Goal: Information Seeking & Learning: Learn about a topic

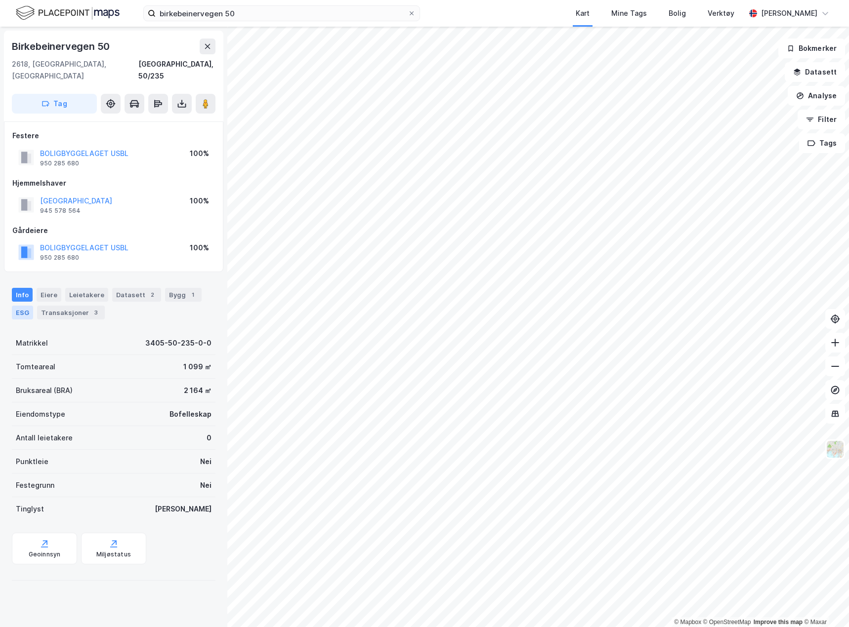
click at [20, 306] on div "ESG" at bounding box center [22, 313] width 21 height 14
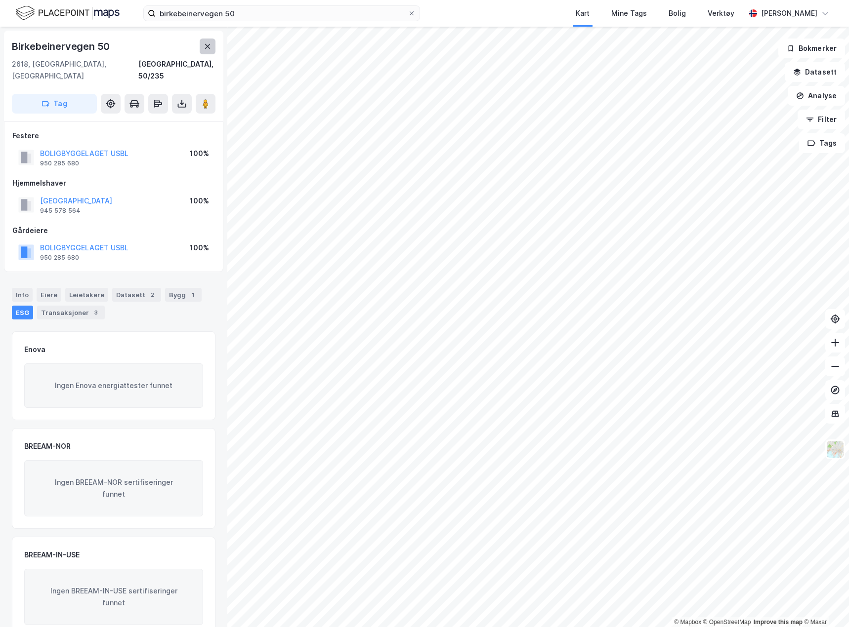
click at [213, 46] on button at bounding box center [208, 47] width 16 height 16
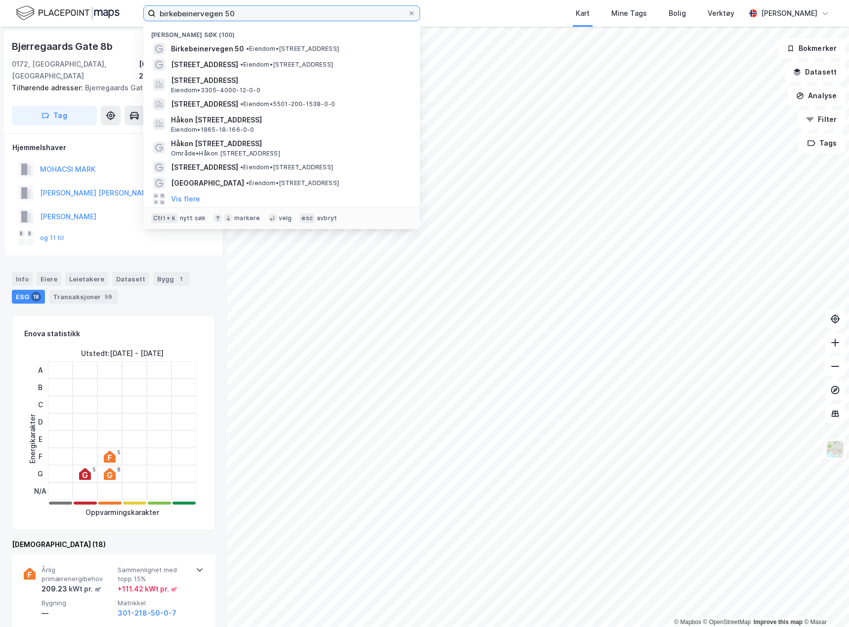
drag, startPoint x: 260, startPoint y: 9, endPoint x: 94, endPoint y: 4, distance: 165.5
click at [94, 4] on div "birkebeinervegen 50 Nylige søk (100) Birkebeinervegen 50 • Eiendom • [STREET_AD…" at bounding box center [424, 13] width 849 height 27
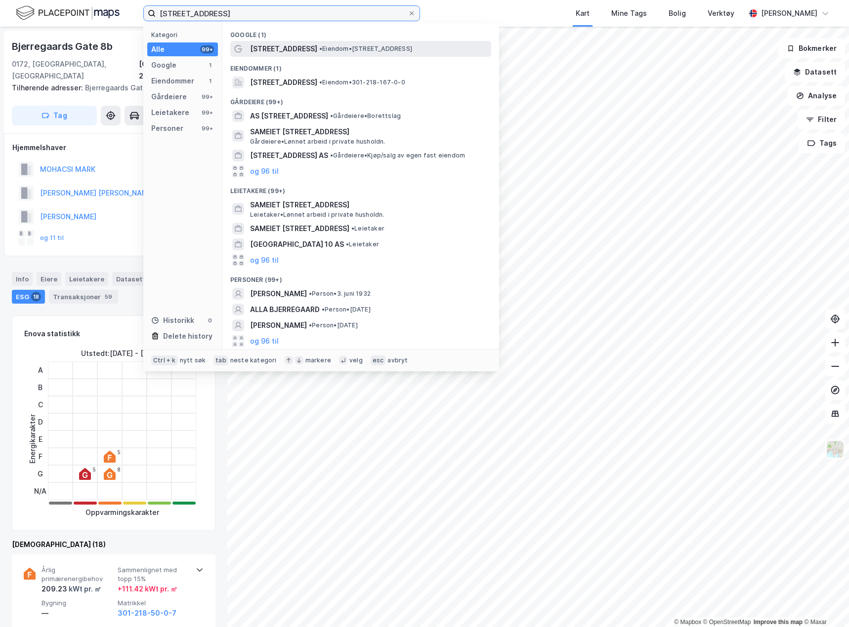
type input "[STREET_ADDRESS]"
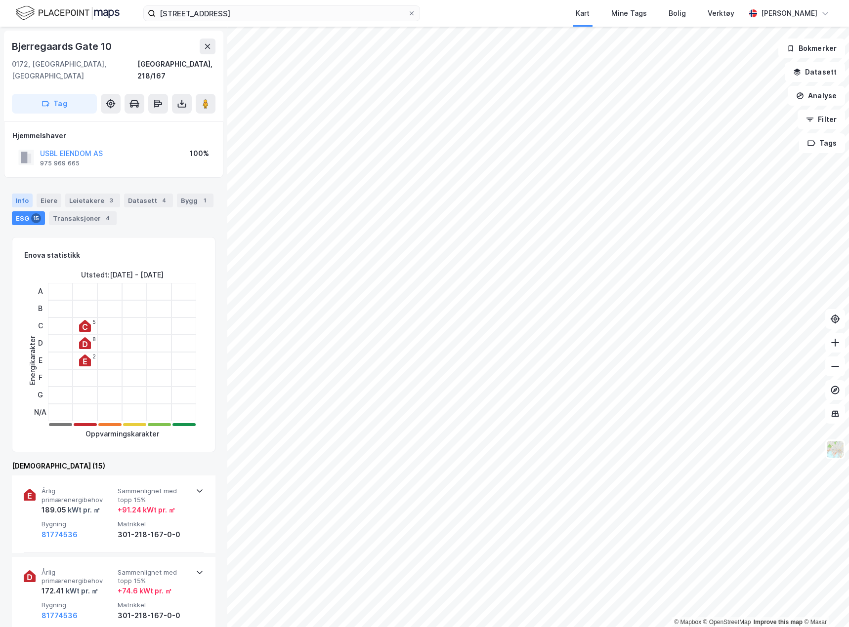
click at [16, 194] on div "Info" at bounding box center [22, 201] width 21 height 14
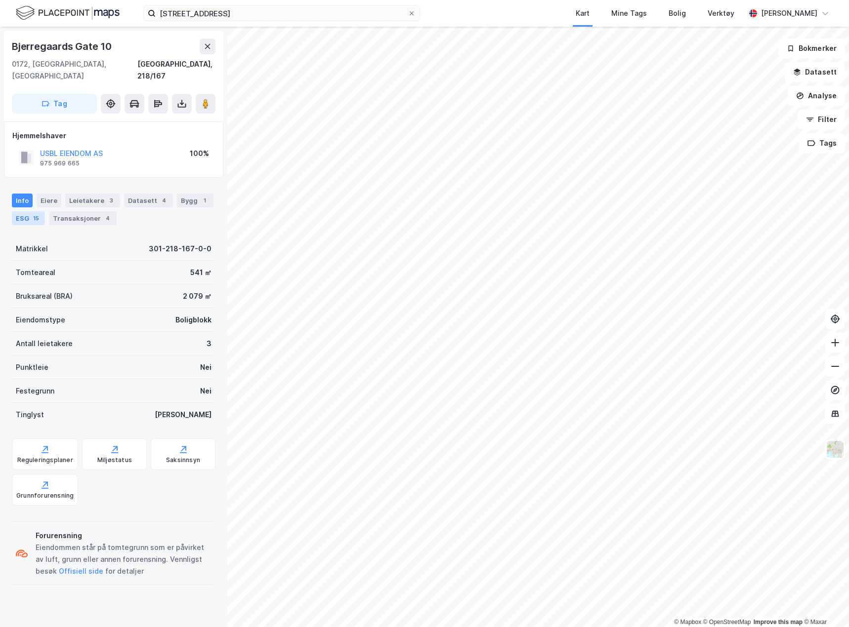
click at [26, 211] on div "ESG 15" at bounding box center [28, 218] width 33 height 14
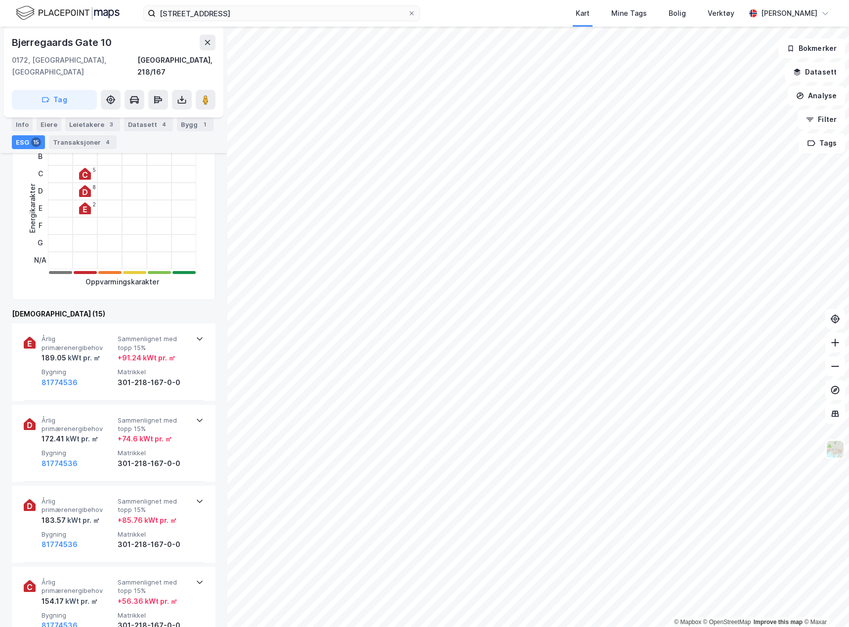
scroll to position [99, 0]
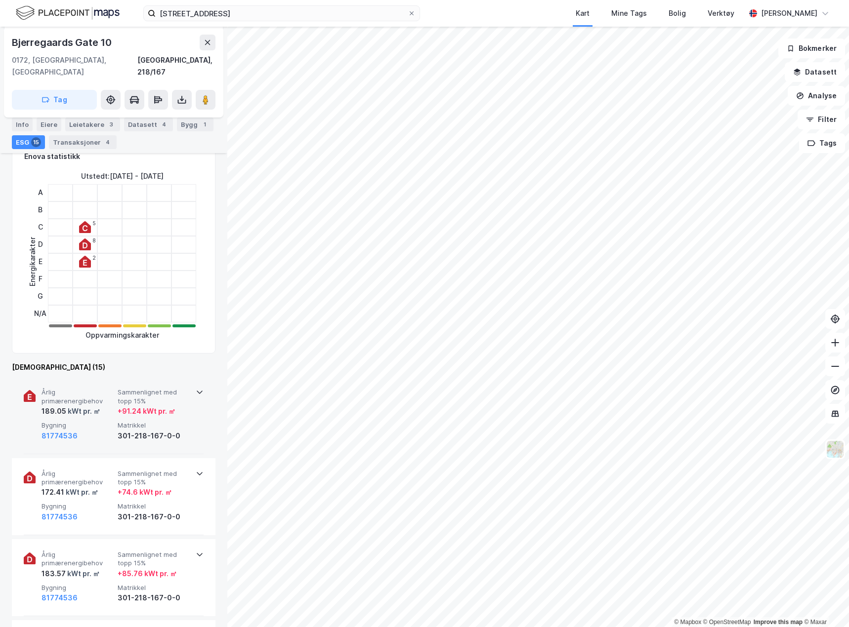
click at [103, 406] on div "189.05 kWt pr. ㎡" at bounding box center [77, 412] width 72 height 12
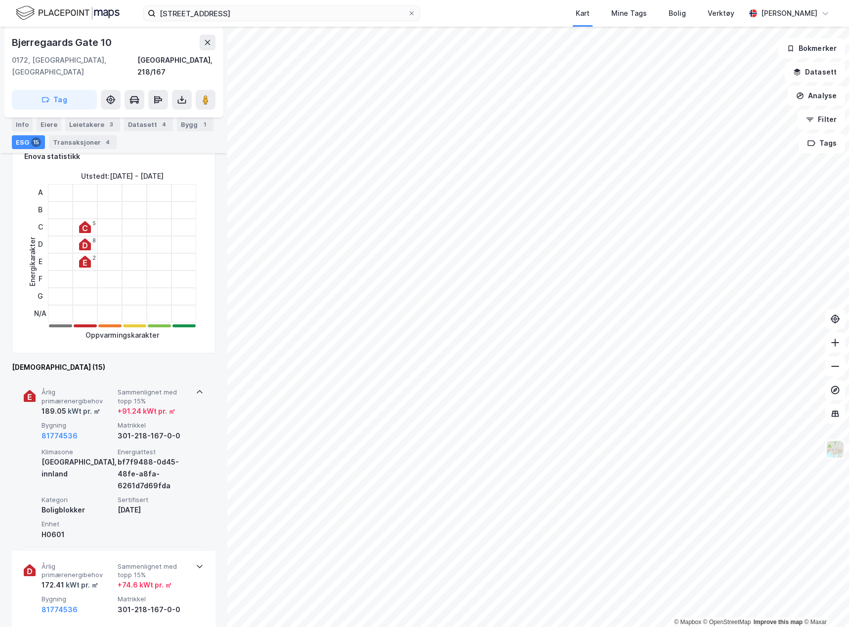
click at [103, 406] on div "189.05 kWt pr. ㎡" at bounding box center [77, 412] width 72 height 12
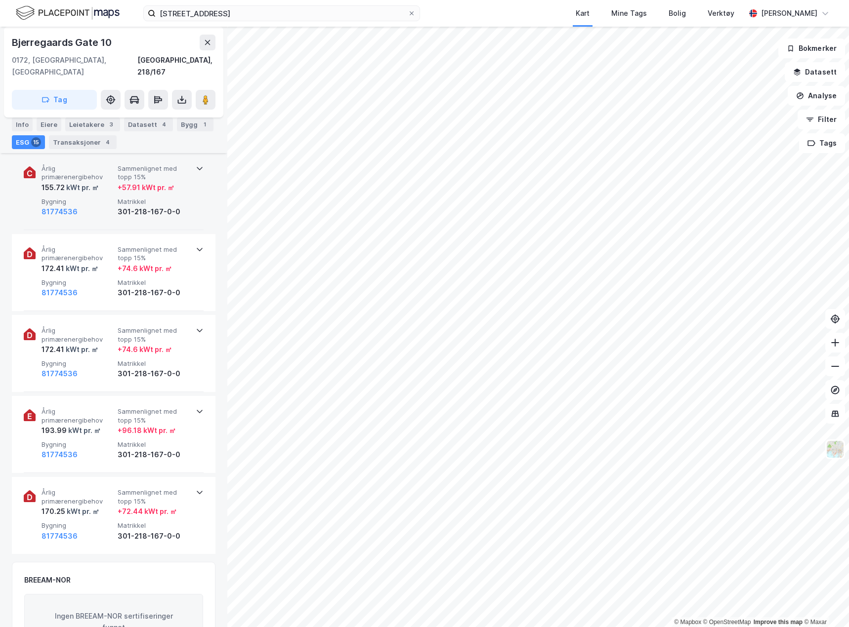
scroll to position [1186, 0]
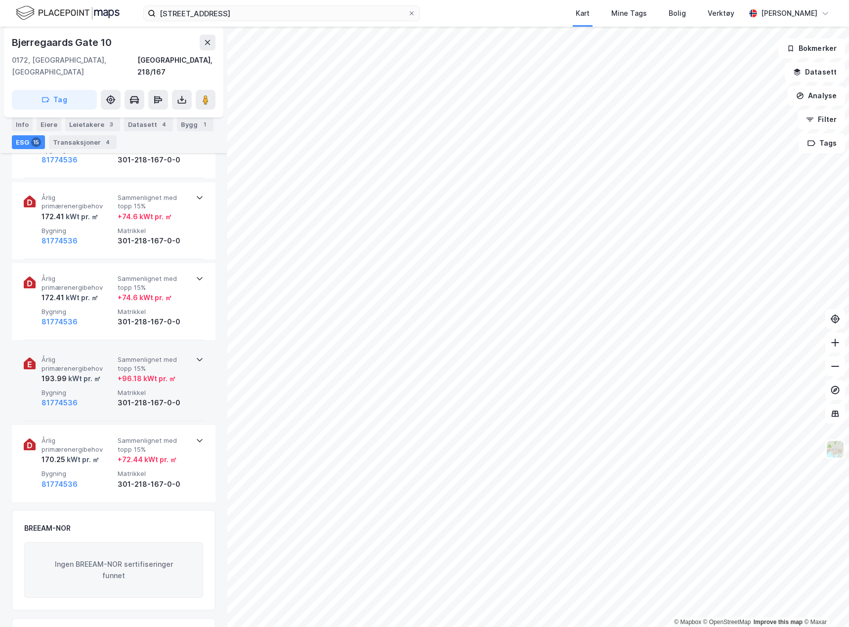
click at [105, 373] on div "193.99 kWt pr. ㎡" at bounding box center [77, 379] width 72 height 12
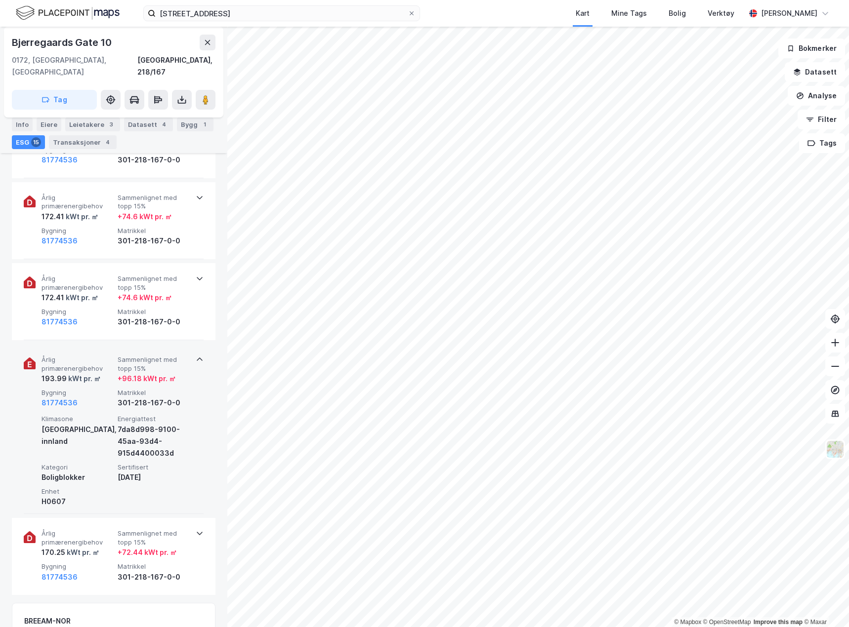
click at [105, 373] on div "193.99 kWt pr. ㎡" at bounding box center [77, 379] width 72 height 12
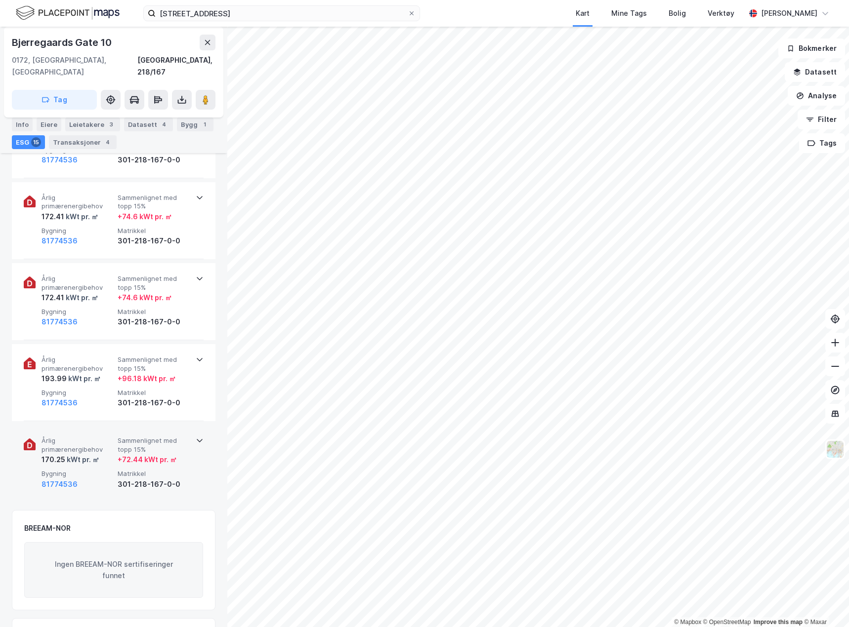
click at [100, 425] on div "Årlig primærenergibehov 170.25 kWt pr. ㎡ Sammenlignet med topp 15% + 72.44 kWt …" at bounding box center [114, 463] width 180 height 77
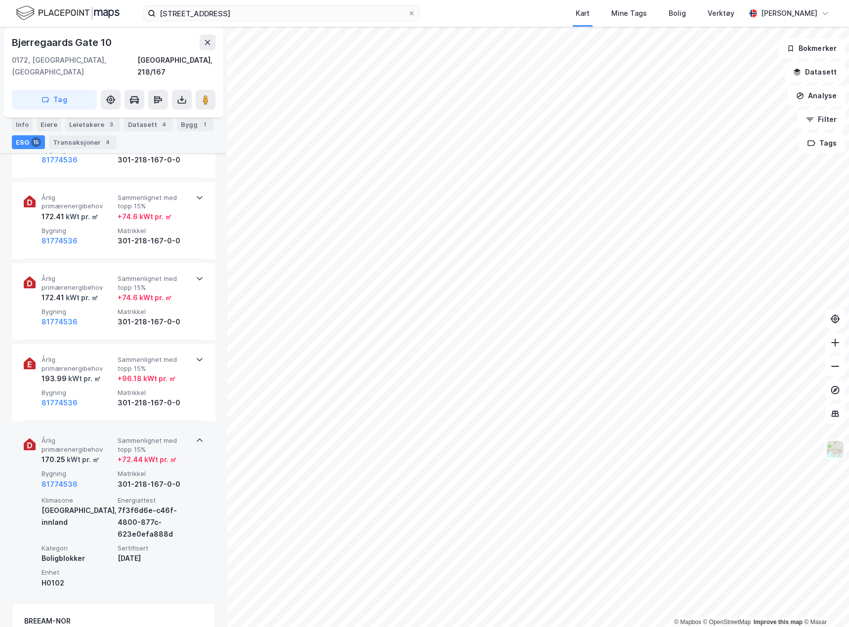
click at [99, 425] on div "Årlig primærenergibehov 170.25 kWt pr. ㎡ Sammenlignet med topp 15% + 72.44 kWt …" at bounding box center [114, 509] width 180 height 169
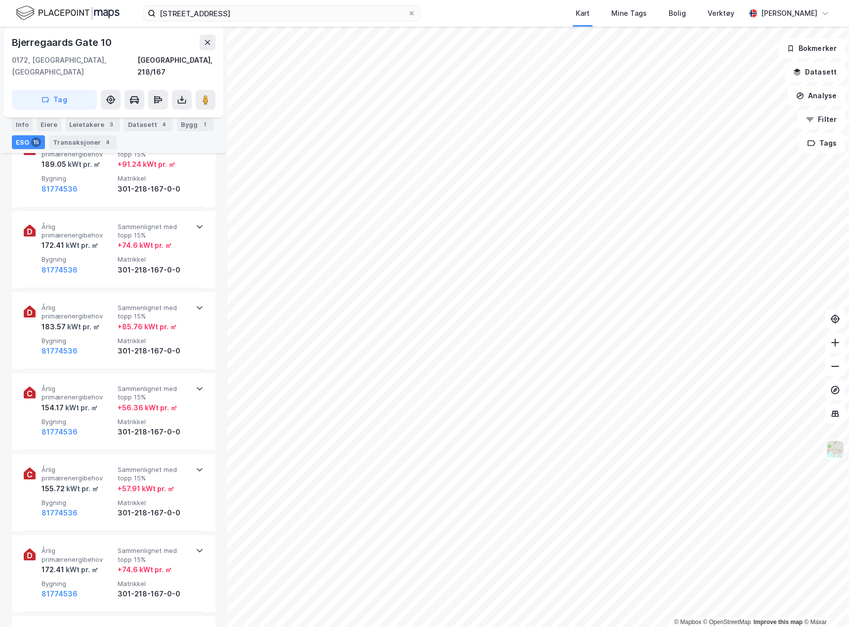
scroll to position [0, 0]
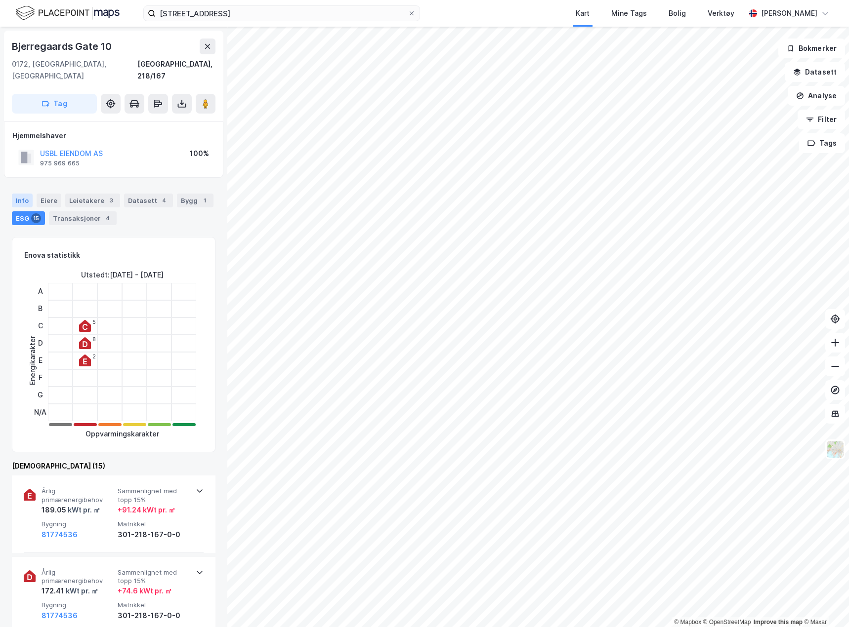
click at [18, 194] on div "Info" at bounding box center [22, 201] width 21 height 14
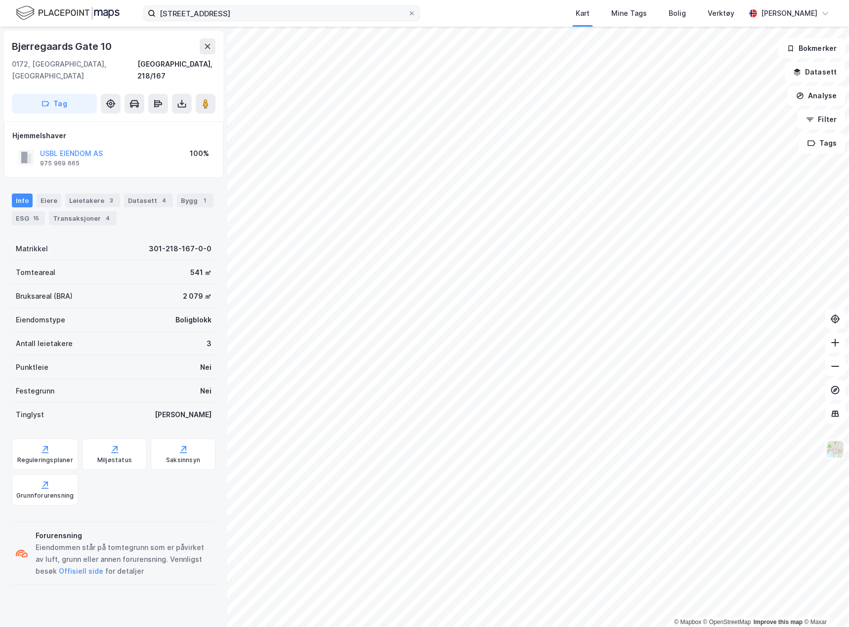
click at [415, 14] on label "[STREET_ADDRESS]" at bounding box center [281, 13] width 277 height 16
click at [408, 14] on input "[STREET_ADDRESS]" at bounding box center [282, 13] width 252 height 15
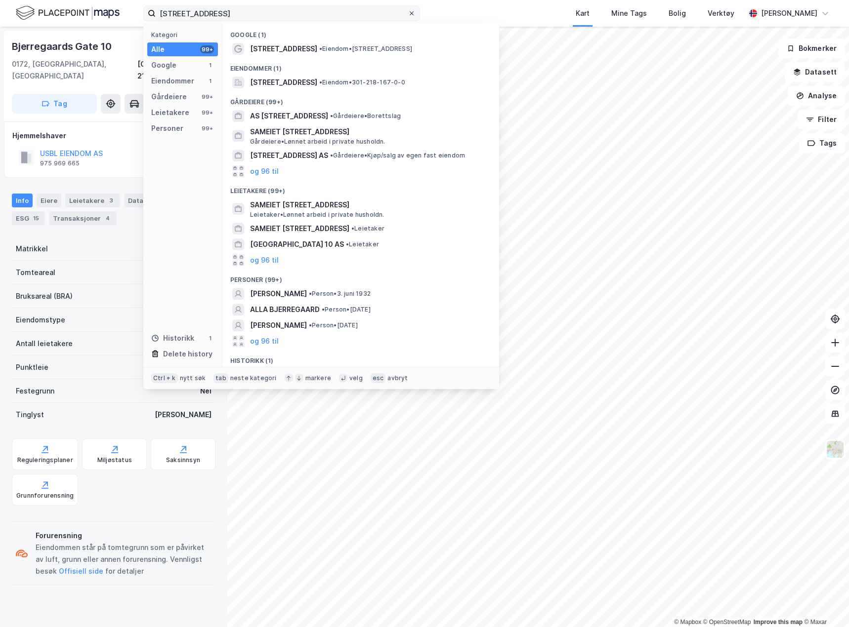
click at [412, 13] on icon at bounding box center [412, 13] width 6 height 6
click at [408, 13] on input "[STREET_ADDRESS]" at bounding box center [282, 13] width 252 height 15
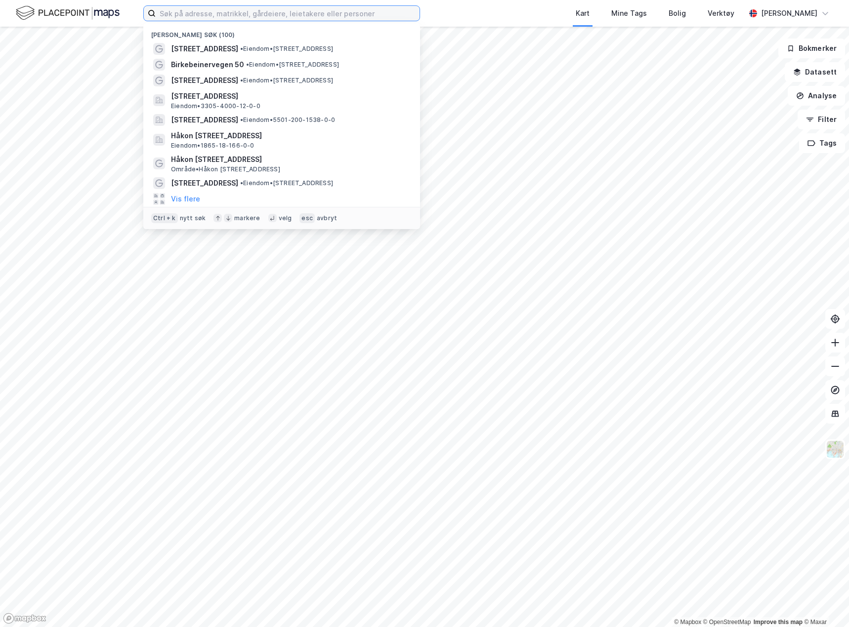
click at [259, 15] on input at bounding box center [288, 13] width 264 height 15
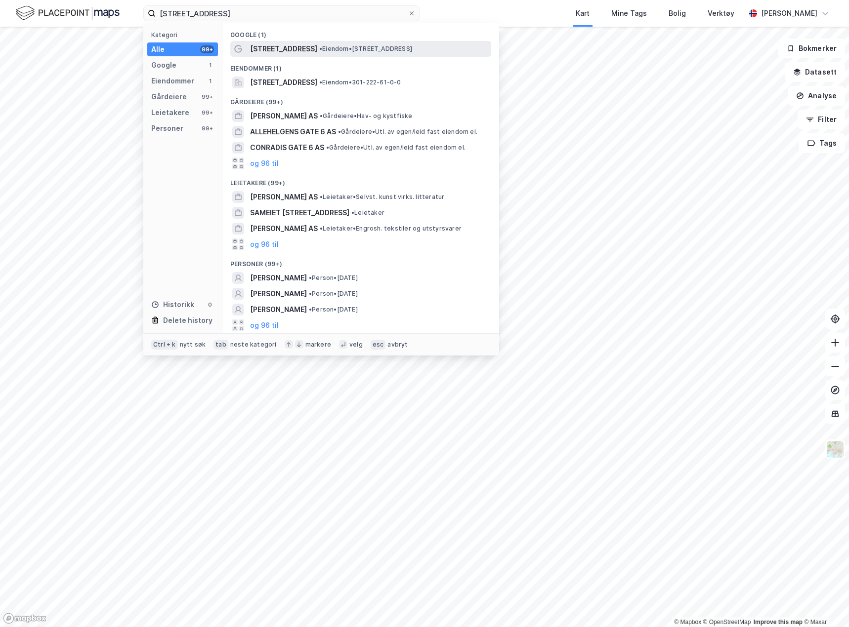
click at [284, 41] on div "[STREET_ADDRESS] • Eiendom • [STREET_ADDRESS]" at bounding box center [360, 49] width 261 height 16
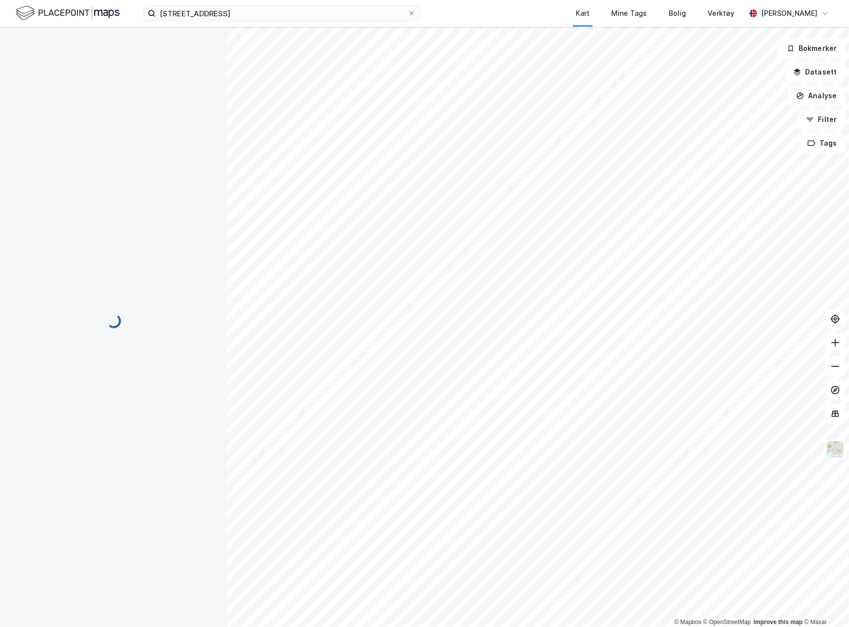
scroll to position [3, 0]
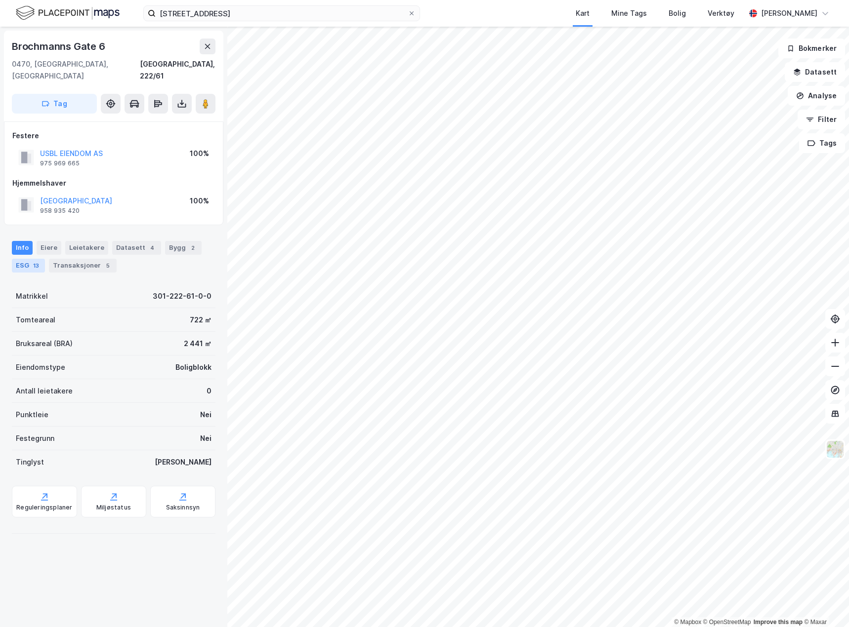
click at [29, 259] on div "ESG 13" at bounding box center [28, 266] width 33 height 14
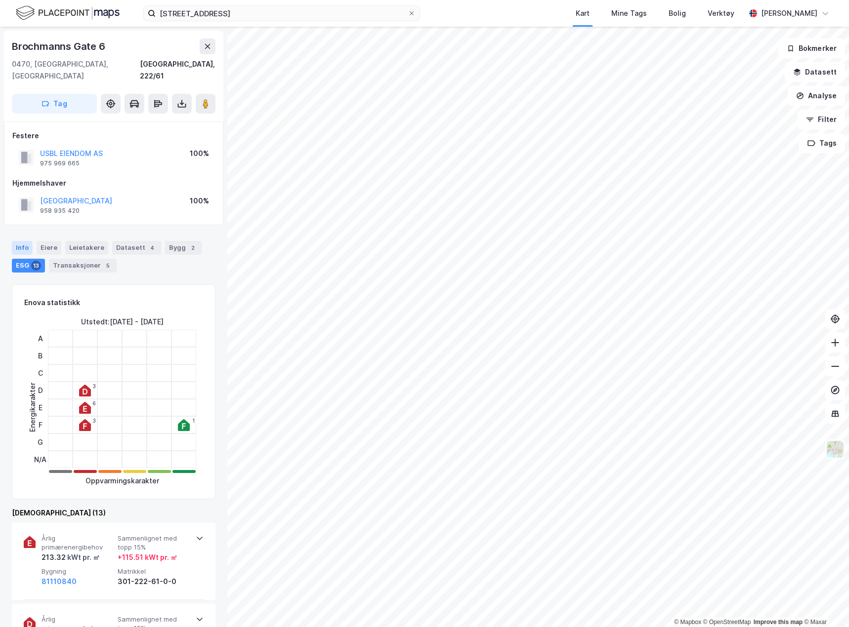
click at [29, 241] on div "Info" at bounding box center [22, 248] width 21 height 14
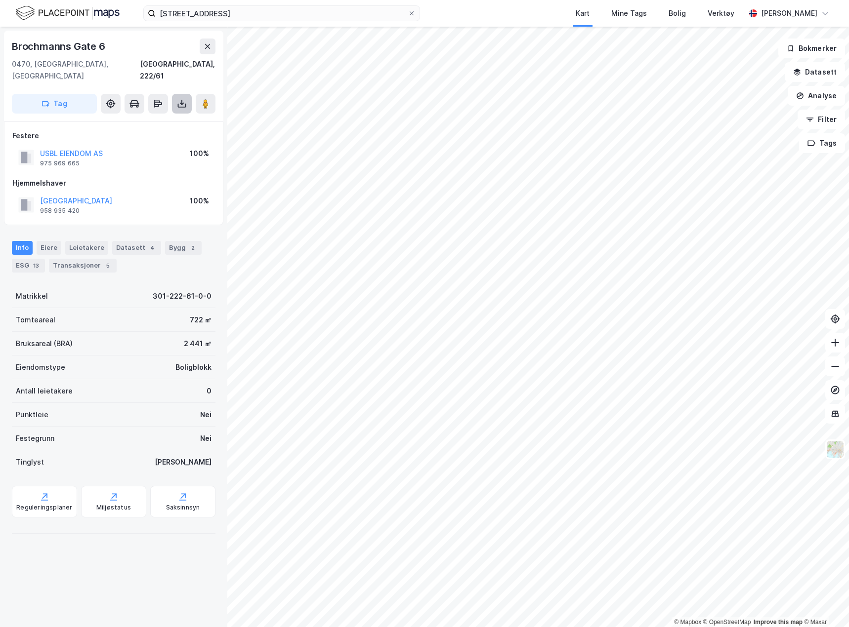
click at [175, 94] on button at bounding box center [182, 104] width 20 height 20
click at [158, 120] on div "Last ned grunnbok" at bounding box center [132, 124] width 57 height 8
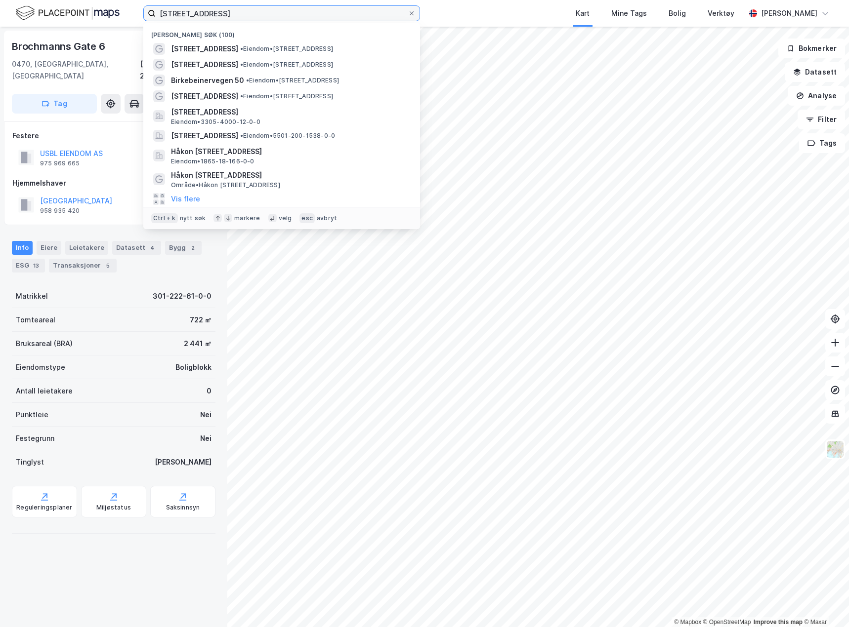
drag, startPoint x: 248, startPoint y: 16, endPoint x: 4, endPoint y: 17, distance: 244.5
click at [4, 17] on div "brochmanns [STREET_ADDRESS] • Eiendom • [STREET_ADDRESS] • Eiendom • [STREET_AD…" at bounding box center [424, 13] width 849 height 27
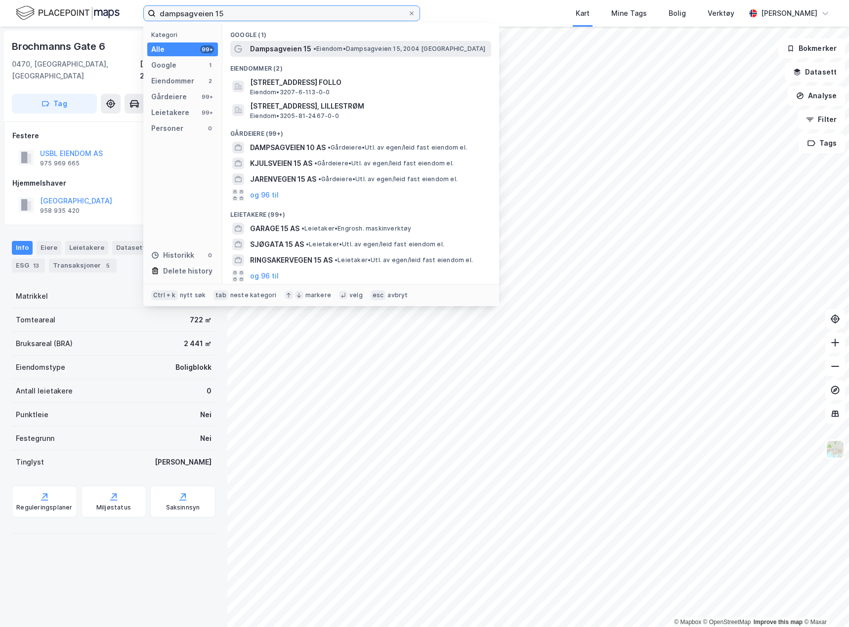
type input "dampsagveien 15"
click at [304, 44] on span "Dampsagveien 15" at bounding box center [280, 49] width 61 height 12
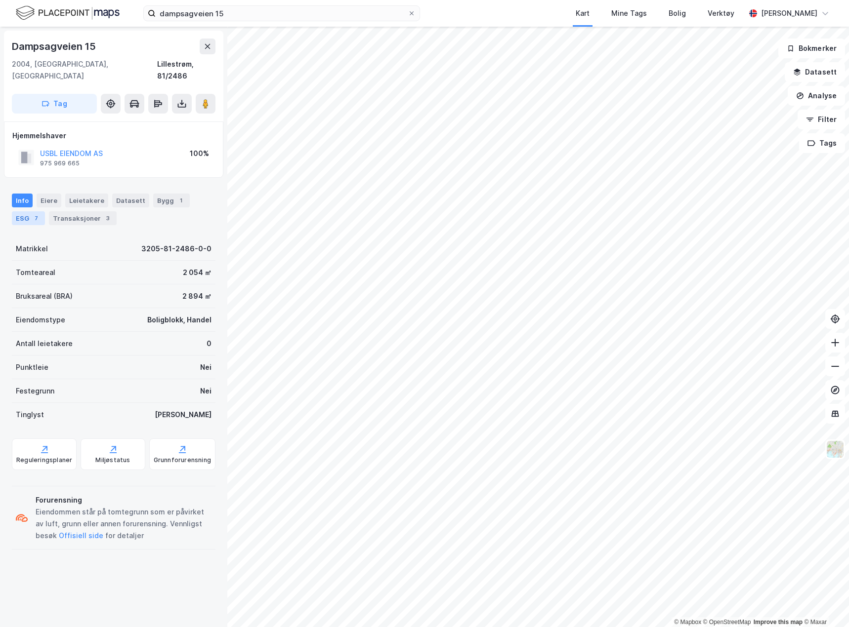
click at [31, 213] on div "7" at bounding box center [36, 218] width 10 height 10
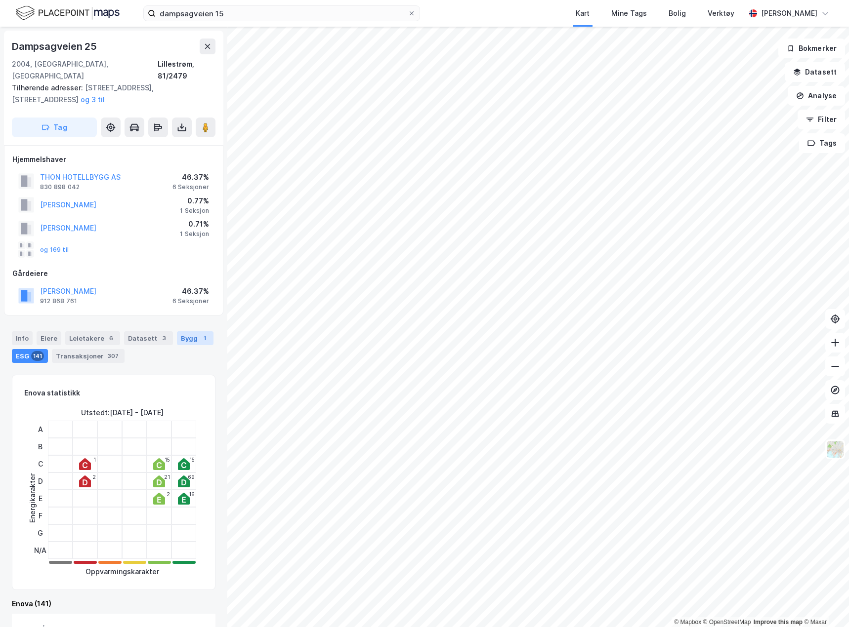
click at [178, 331] on div "Bygg 1" at bounding box center [195, 338] width 37 height 14
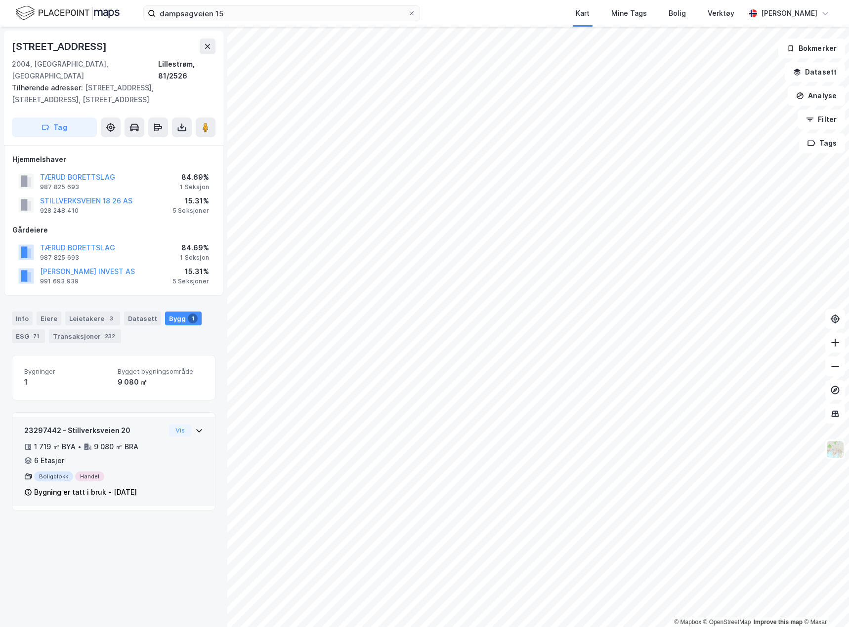
click at [157, 441] on div "1 719 ㎡ BYA • 9 080 ㎡ BRA • 6 Etasjer" at bounding box center [94, 454] width 141 height 26
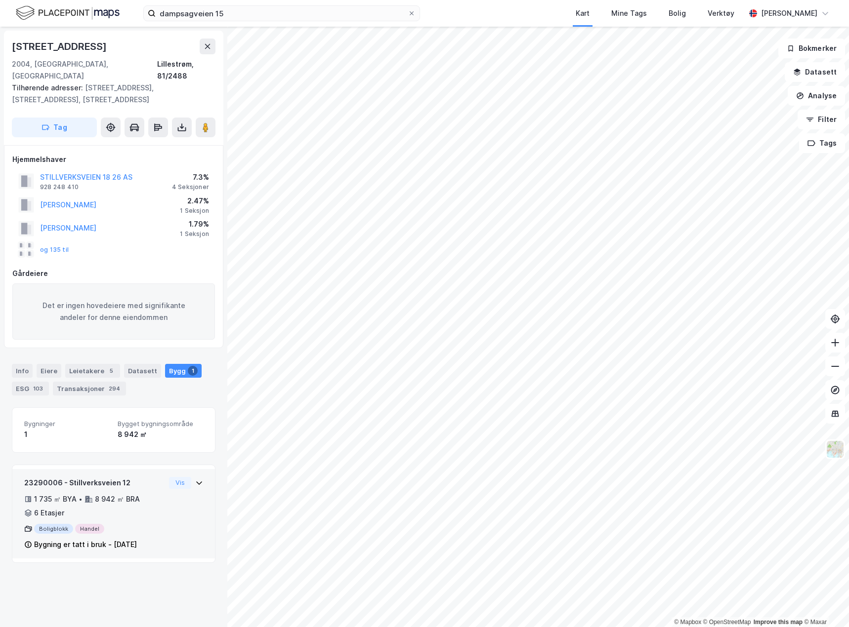
click at [145, 480] on div "23290006 - Stillverksveien 12 1 735 ㎡ BYA • 8 942 ㎡ BRA • 6 Etasjer Boligblokk …" at bounding box center [94, 514] width 141 height 74
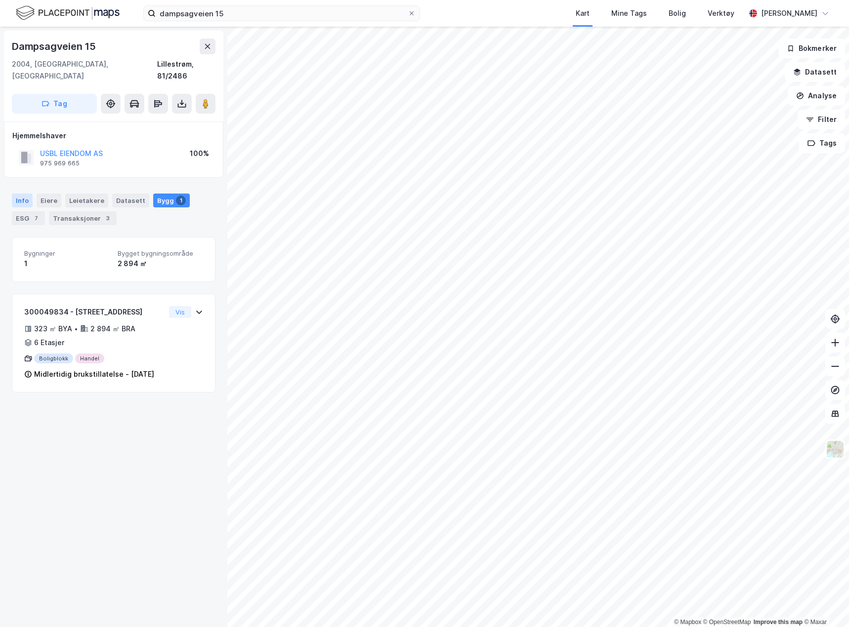
click at [25, 194] on div "Info" at bounding box center [22, 201] width 21 height 14
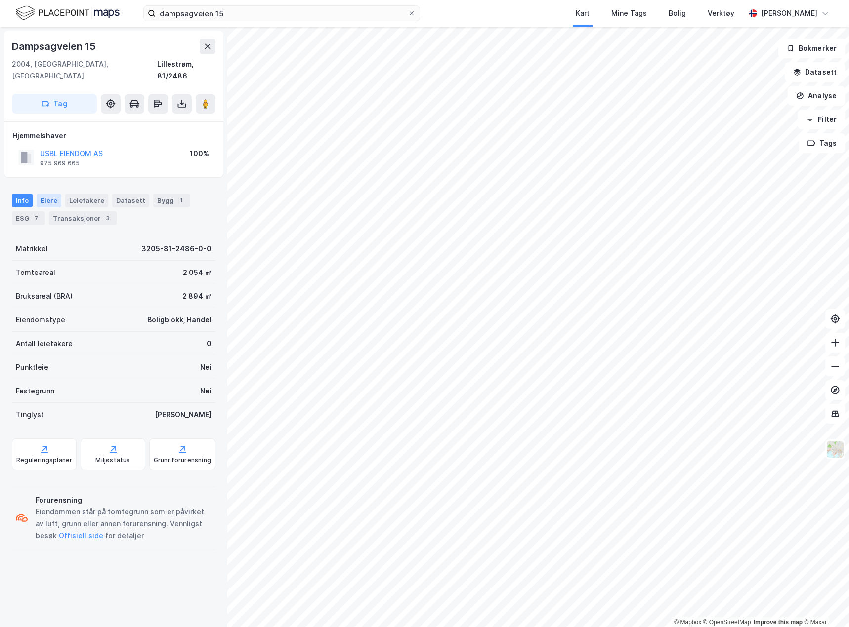
click at [52, 194] on div "Eiere" at bounding box center [49, 201] width 25 height 14
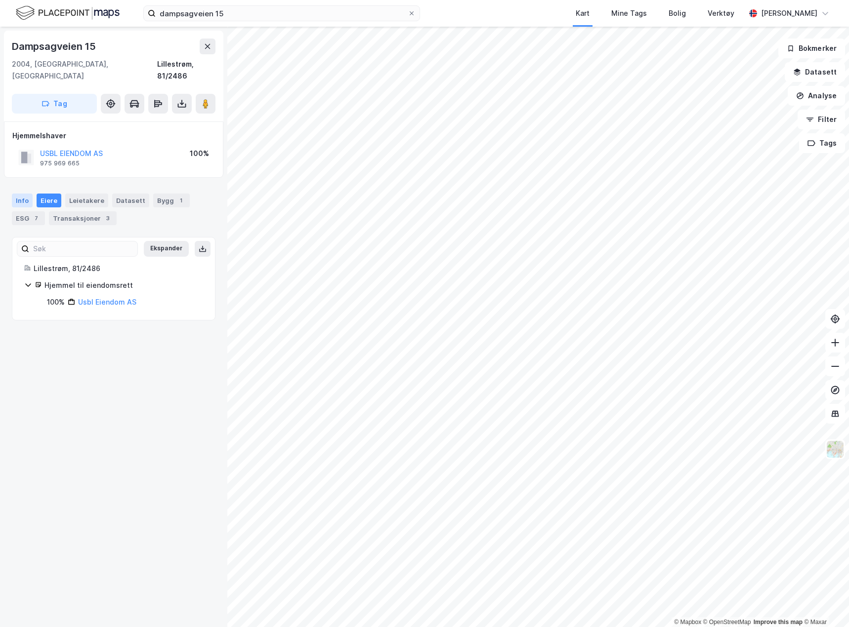
click at [25, 194] on div "Info" at bounding box center [22, 201] width 21 height 14
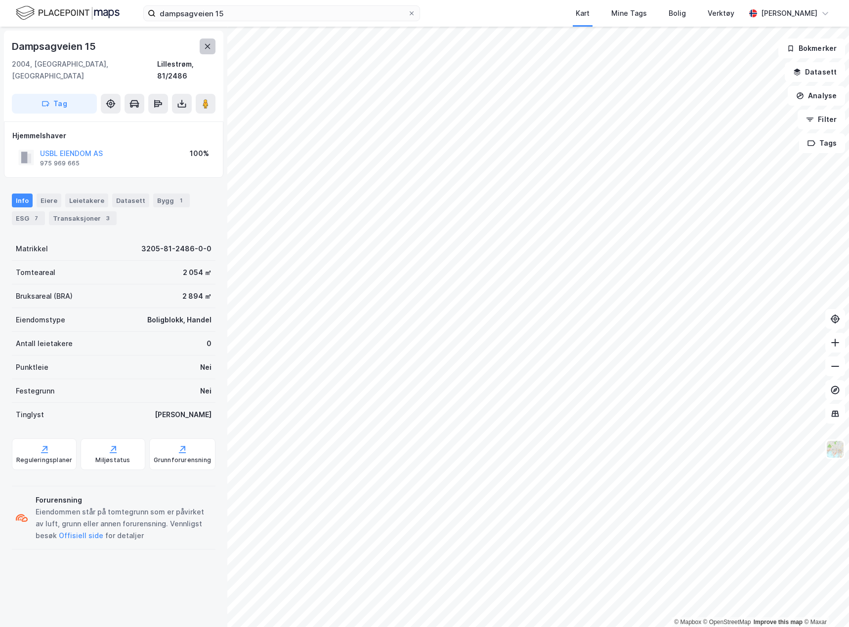
click at [202, 51] on button at bounding box center [208, 47] width 16 height 16
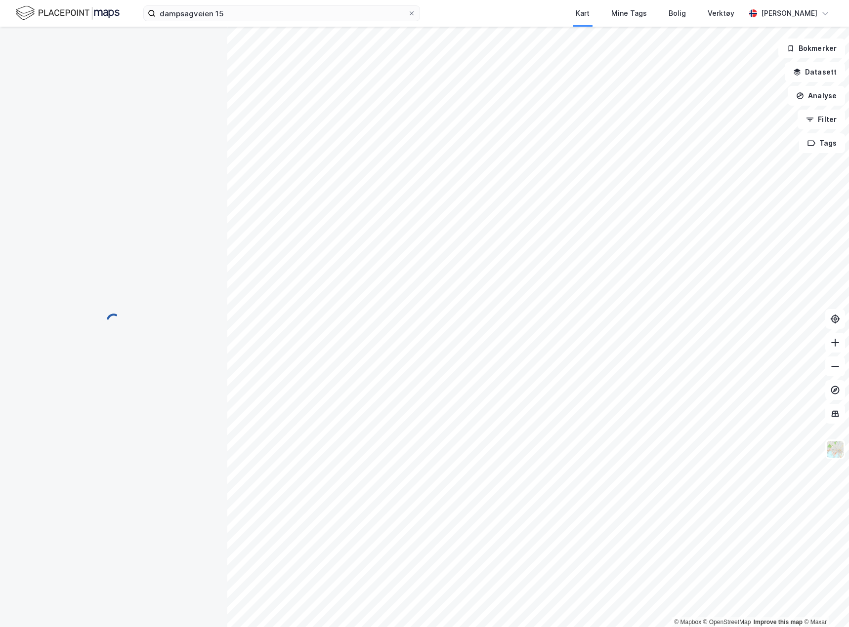
scroll to position [154, 0]
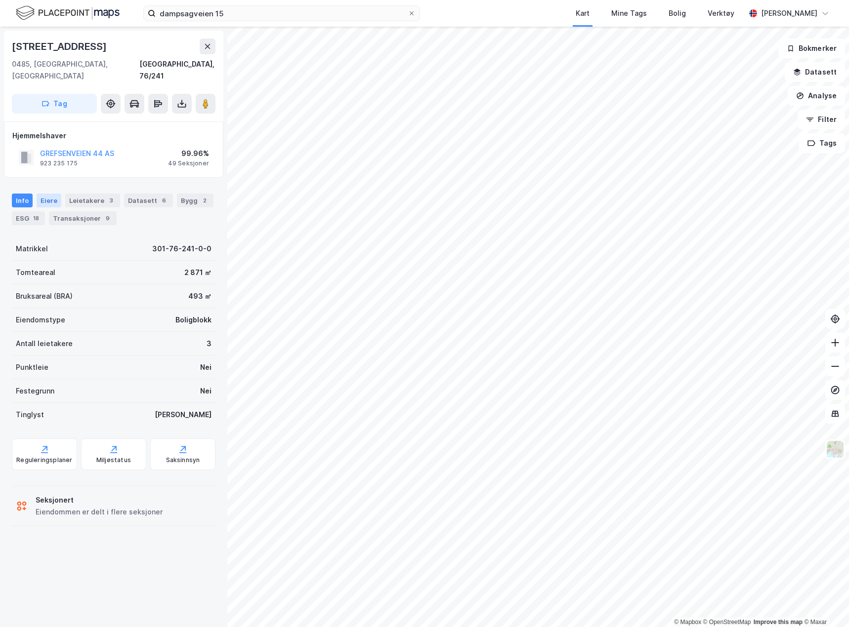
click at [48, 194] on div "Eiere" at bounding box center [49, 201] width 25 height 14
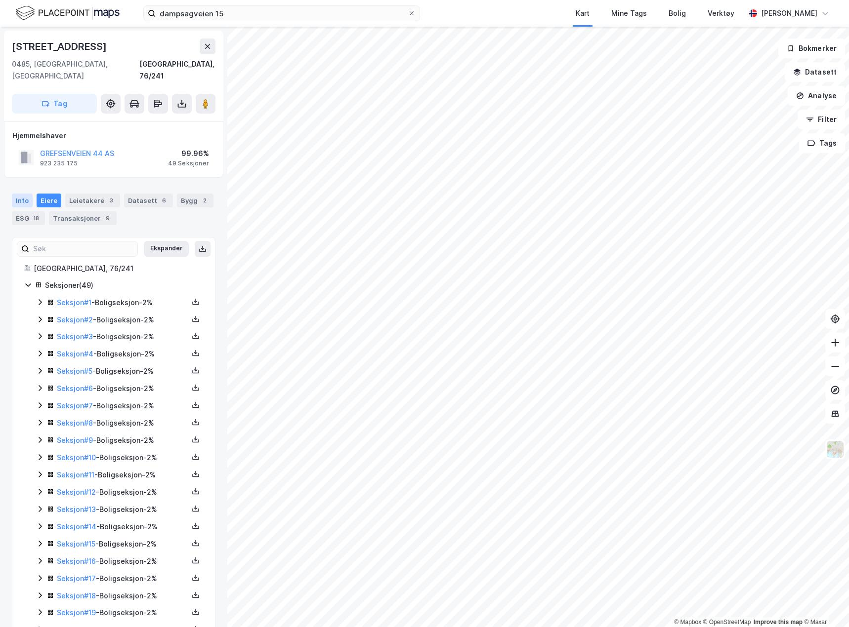
click at [30, 195] on div "Info" at bounding box center [22, 201] width 21 height 14
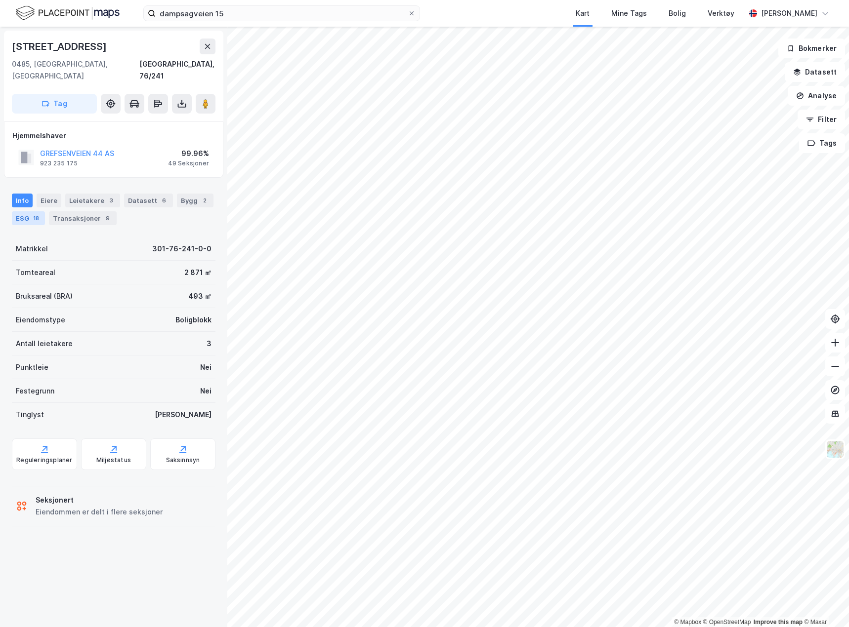
click at [31, 212] on div "ESG 18" at bounding box center [28, 218] width 33 height 14
